Goal: Task Accomplishment & Management: Manage account settings

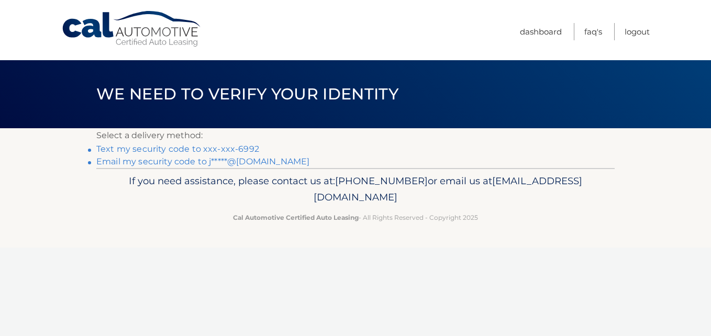
click at [178, 148] on link "Text my security code to xxx-xxx-6992" at bounding box center [177, 149] width 163 height 10
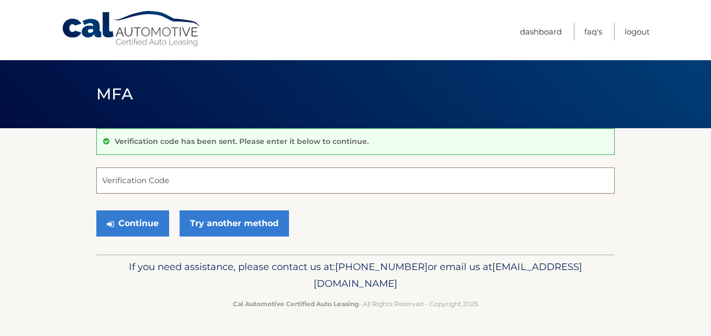
click at [174, 181] on input "Verification Code" at bounding box center [355, 181] width 519 height 26
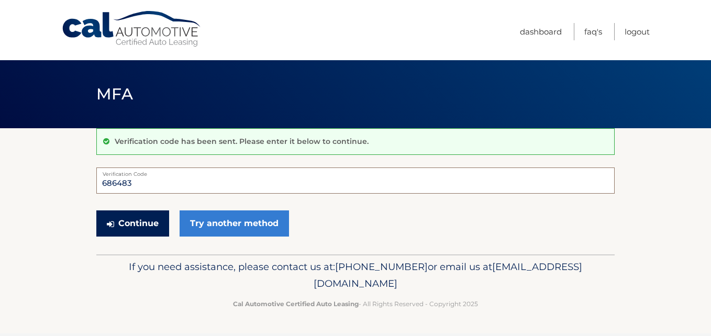
type input "686483"
click at [131, 215] on button "Continue" at bounding box center [132, 224] width 73 height 26
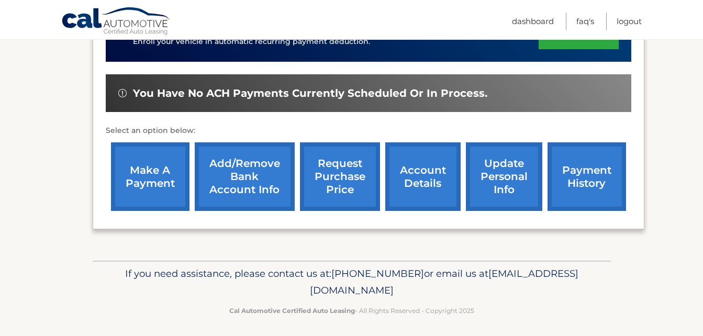
scroll to position [299, 0]
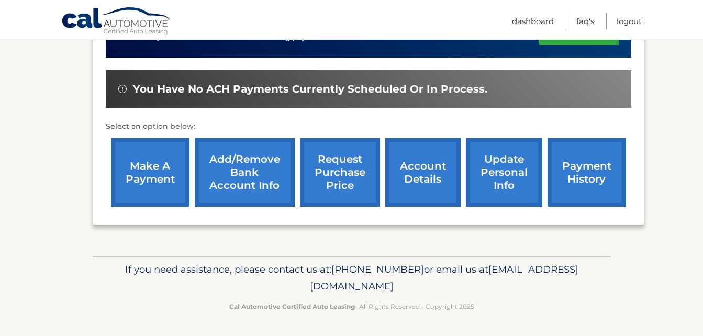
click at [154, 169] on link "make a payment" at bounding box center [150, 172] width 79 height 69
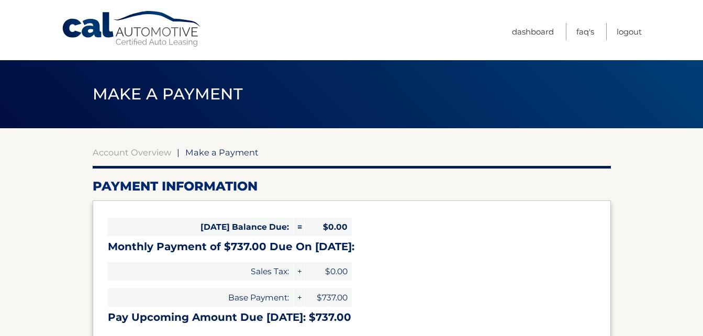
select select "OGYyMzU2M2ItYzAyNC00NTYzLTkxMjctY2Q4YmQwNjE0OTIw"
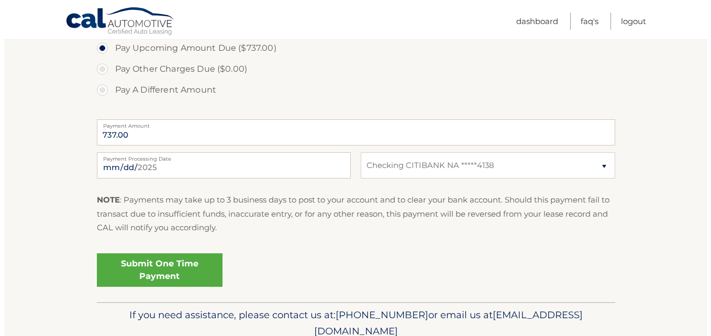
scroll to position [412, 0]
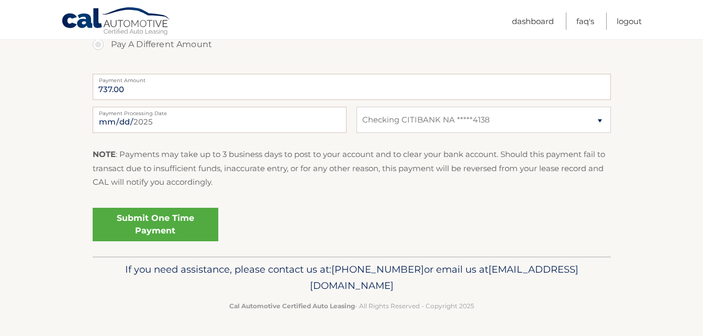
click at [161, 220] on link "Submit One Time Payment" at bounding box center [156, 225] width 126 height 34
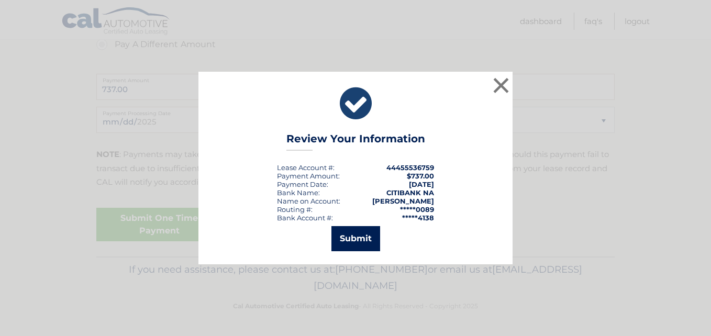
click at [343, 235] on button "Submit" at bounding box center [356, 238] width 49 height 25
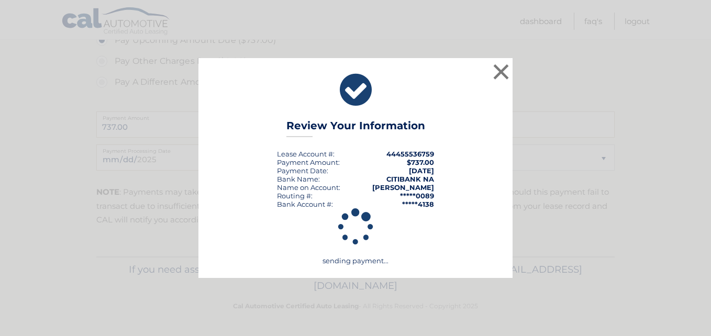
scroll to position [375, 0]
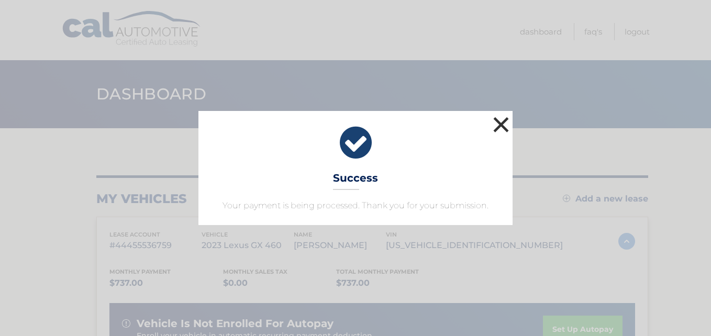
click at [498, 124] on button "×" at bounding box center [501, 124] width 21 height 21
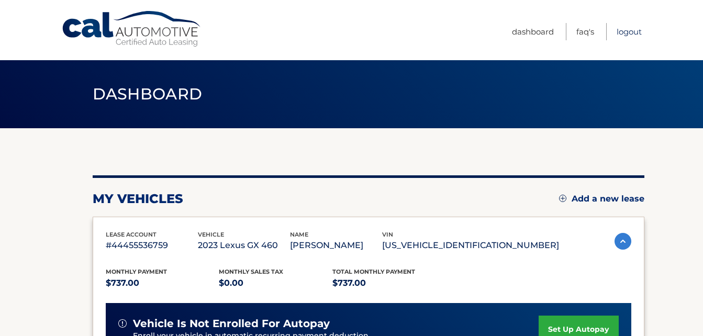
click at [635, 27] on link "Logout" at bounding box center [629, 31] width 25 height 17
